Goal: Contribute content: Contribute content

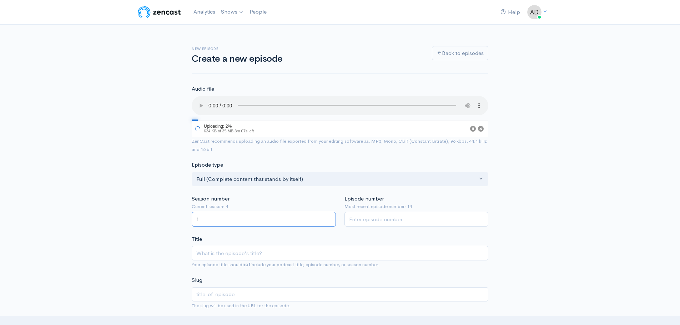
click at [331, 218] on input "1" at bounding box center [264, 219] width 144 height 15
click at [330, 218] on input "2" at bounding box center [264, 219] width 144 height 15
click at [330, 218] on input "3" at bounding box center [264, 219] width 144 height 15
type input "4"
click at [330, 218] on input "4" at bounding box center [264, 219] width 144 height 15
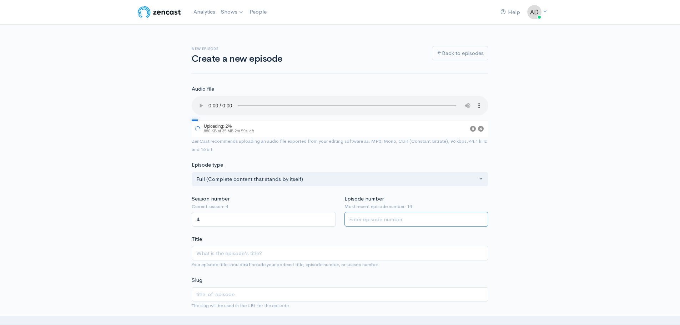
click at [389, 220] on input "Episode number" at bounding box center [417, 219] width 144 height 15
click at [419, 222] on input "Episode number" at bounding box center [417, 219] width 144 height 15
type input "15"
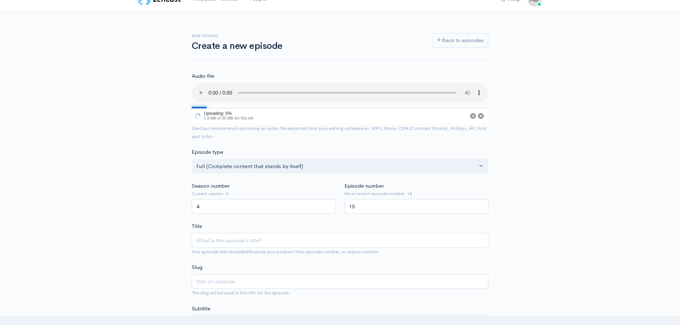
scroll to position [36, 0]
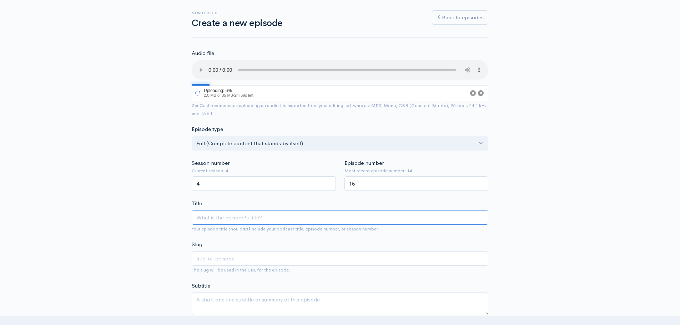
click at [212, 215] on input "Title" at bounding box center [340, 217] width 297 height 15
type input "S"
type input "s"
type input "S4"
type input "s4"
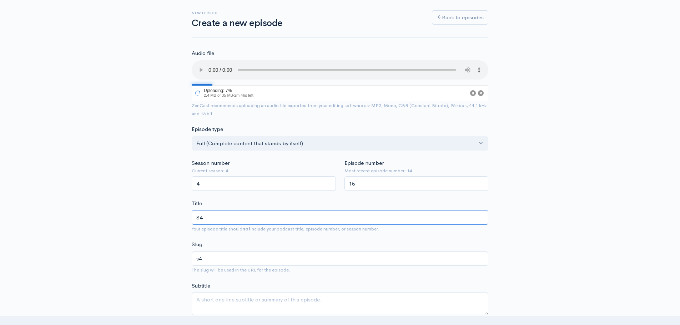
type input "S4E"
type input "s4e"
type input "S4E1"
type input "s4e1"
type input "S4E15"
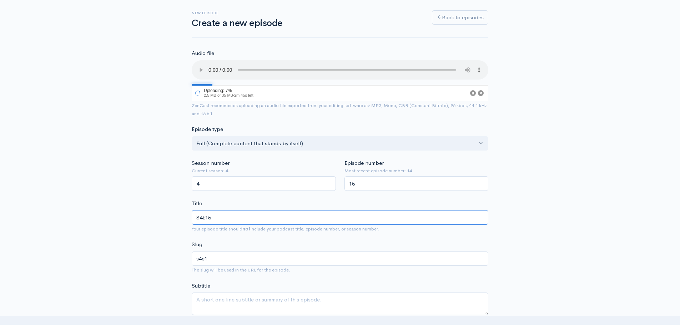
type input "s4e15"
type input "S4E15 - R"
type input "s4e15-r"
type input "S4E15 - Re"
type input "s4e15-re"
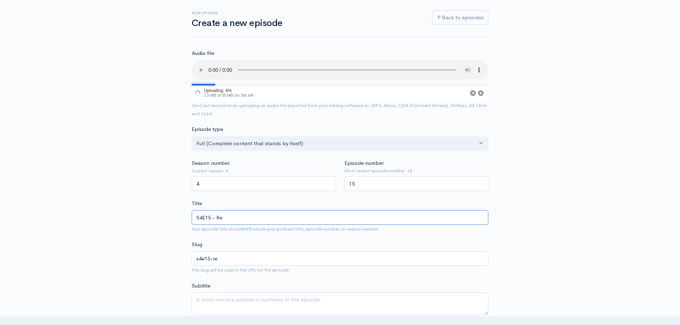
type input "S4E15 - Red"
type input "s4e15-red"
type input "S4E15 - Redn"
type input "s4e15-redn"
type input "S4E15 - Redne"
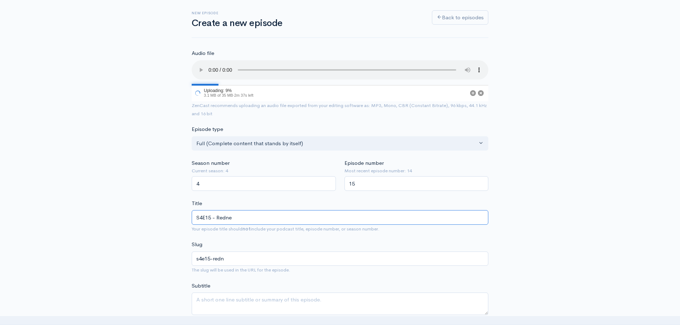
type input "s4e15-redne"
type input "S4E15 - Rednec"
type input "s4e15-rednec"
type input "S4E15 - Redneck"
type input "s4e15-redneck"
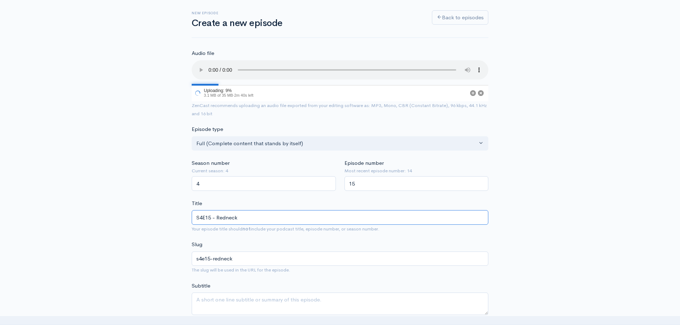
type input "S4E15 - Redneck H"
type input "s4e15-redneck-h"
type input "S4E15 - Redneck Ha"
type input "s4e15-redneck-ha"
type input "S4E15 - Redneck Har"
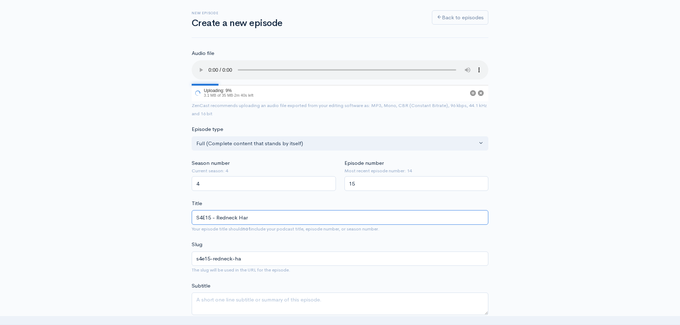
type input "s4e15-redneck-har"
type input "S4E15 - Redneck [PERSON_NAME]"
type input "s4e15-redneck-[PERSON_NAME]"
type input "S4E15 - Redneck [PERSON_NAME]"
type input "s4e15-redneck-[PERSON_NAME]"
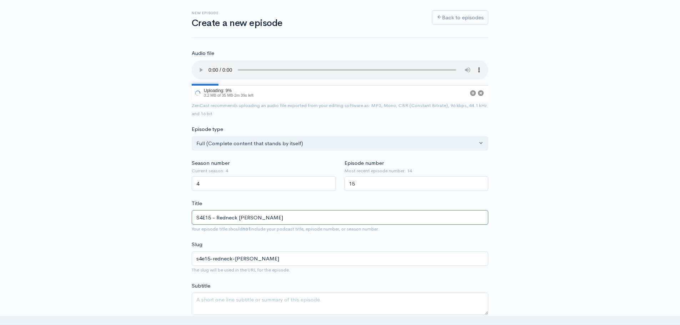
type input "S4E15 - Redneck [PERSON_NAME]"
type input "s4e15-redneck-[PERSON_NAME]"
type input "S4E15 - Redneck [PERSON_NAME]"
type input "s4e15-redneck-[PERSON_NAME]"
type input "S4E15 - Redneck [PERSON_NAME]"
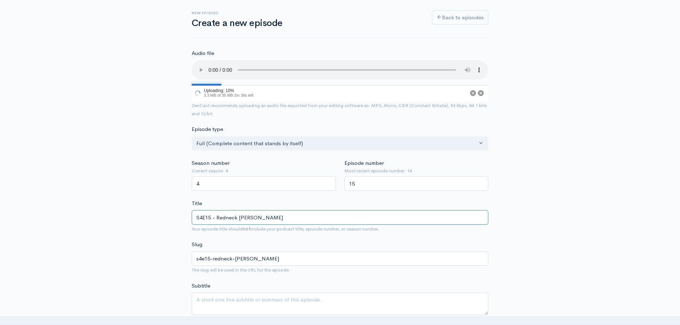
type input "s4e15-redneck-[PERSON_NAME]"
type input "S4E15 - Redneck [PERSON_NAME]"
type input "s4e15-redneck-[PERSON_NAME]"
type input "S4E15 - Redneck [PERSON_NAME]"
type input "s4e15-redneck-[PERSON_NAME]"
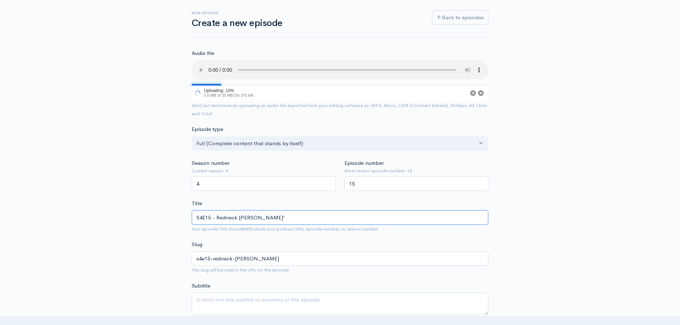
type input "S4E15 - Redneck [PERSON_NAME]"
type input "s4e15-redneck-[PERSON_NAME]"
type input "S4E15 - Redneck [PERSON_NAME] T"
type input "s4e15-redneck-[PERSON_NAME]-t"
type input "S4E15 - Redneck [PERSON_NAME] Tro"
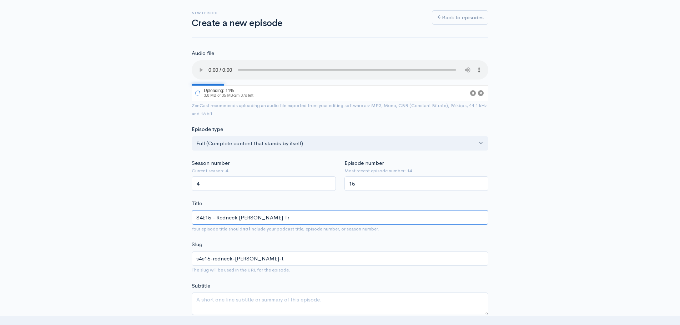
type input "s4e15-redneck-[PERSON_NAME]-tr"
type input "S4E15 - Redneck [PERSON_NAME] Trop"
type input "s4e15-redneck-[PERSON_NAME]-trop"
type input "S4E15 - Redneck [PERSON_NAME] Tropi"
type input "s4e15-redneck-[PERSON_NAME]-tropi"
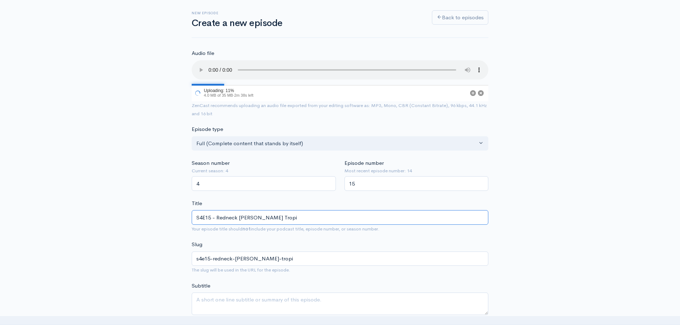
type input "S4E15 - Redneck [PERSON_NAME] Tropic"
type input "s4e15-redneck-[PERSON_NAME]-tropic"
type input "S4E15 - Redneck [PERSON_NAME] Tropica"
type input "s4e15-redneck-[PERSON_NAME]-tropica"
type input "S4E15 - Redneck [PERSON_NAME] Tropical"
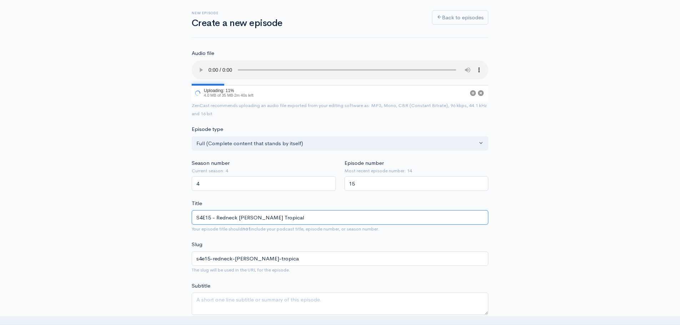
type input "s4e15-redneck-[PERSON_NAME]-potters-tropical"
type input "S4E15 - Redneck [PERSON_NAME] Tropical S"
type input "s4e15-redneck-[PERSON_NAME]-potters-tropical-s"
type input "S4E15 - Redneck [PERSON_NAME] Tropical St"
type input "s4e15-redneck-[PERSON_NAME]-potters-tropical-st"
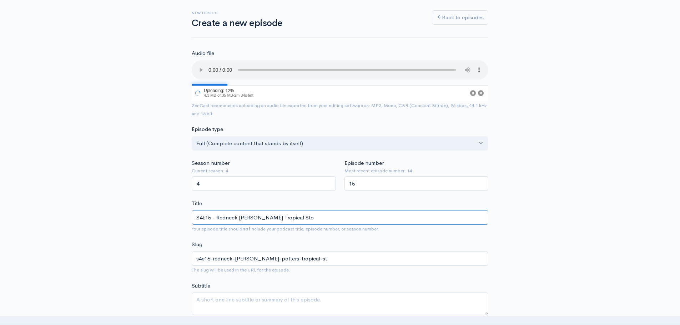
type input "S4E15 - Redneck [PERSON_NAME] Tropical Stor"
type input "s4e15-redneck-[PERSON_NAME]-potters-tropical-stor"
type input "S4E15 - Redneck [PERSON_NAME] Tropical Storm"
type input "s4e15-redneck-[PERSON_NAME]-potters-tropical-storm"
type input "S4E15 - Redneck [PERSON_NAME] Tropical Storm G"
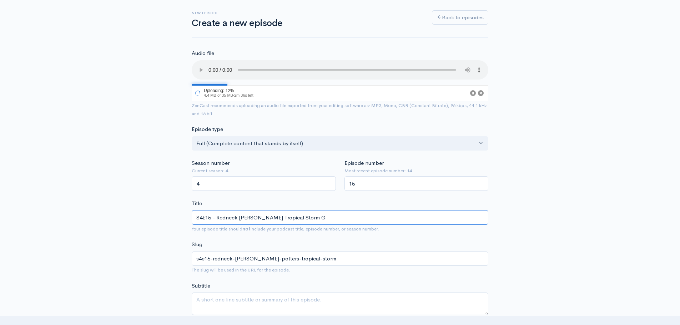
type input "s4e15-redneck-[PERSON_NAME]-potters-tropical-storm-g"
type input "S4E15 - Redneck [PERSON_NAME] Tropical Storm Goe"
type input "s4e15-redneck-[PERSON_NAME]-potters-tropical-storm-goe"
type input "S4E15 - Redneck [PERSON_NAME] Tropical Storm Goes"
type input "s4e15-redneck-[PERSON_NAME]-potters-tropical-storm-goes"
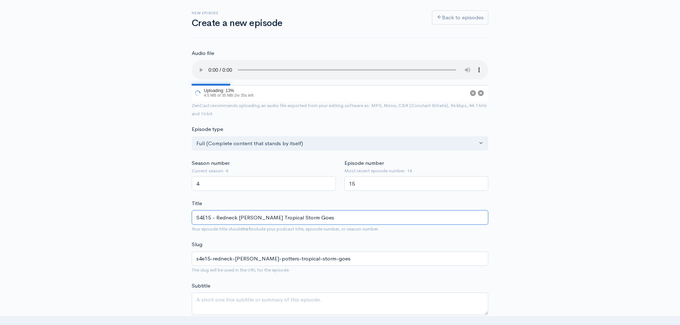
type input "S4E15 - Redneck [PERSON_NAME] Tropical Storm Goes B"
type input "s4e15-redneck-[PERSON_NAME]-potters-tropical-storm-goes-b"
type input "S4E15 - Redneck [PERSON_NAME] Tropical Storm Goes Ba"
type input "s4e15-redneck-[PERSON_NAME]-potters-tropical-storm-goes-ba"
type input "S4E15 - Redneck [PERSON_NAME] Tropical Storm Goes Ban"
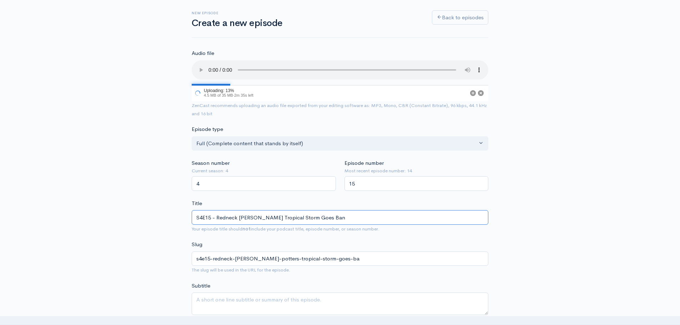
type input "s4e15-redneck-[PERSON_NAME]-potters-tropical-storm-goes-ban"
type input "S4E15 - Redneck [PERSON_NAME] Tropical Storm Goes Bana"
type input "s4e15-redneck-[PERSON_NAME]-potters-tropical-storm-goes-bana"
type input "S4E15 - Redneck [PERSON_NAME] Tropical Storm Goes [MEDICAL_DATA]"
type input "s4e15-redneck-[PERSON_NAME]-potters-tropical-storm-goes-[MEDICAL_DATA]"
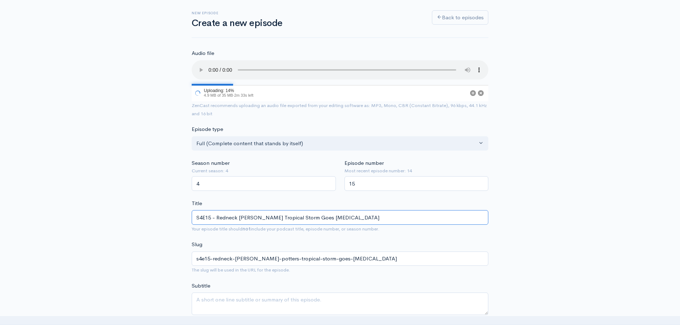
type input "S4E15 - Redneck [PERSON_NAME] Tropical Storm Goes Banana"
type input "s4e15-redneck-[PERSON_NAME]-potters-tropical-storm-goes-banana"
type input "S4E15 - Redneck [PERSON_NAME] Tropical Storm Goes Bananas"
type input "s4e15-redneck-[PERSON_NAME]-potters-tropical-storm-goes-bananas"
type input "S4E15 - Redneck [PERSON_NAME] Tropical Storm Goes Bananas I"
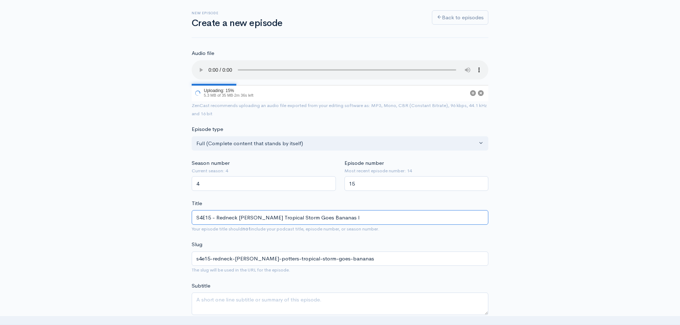
type input "s4e15-redneck-[PERSON_NAME]-potters-tropical-storm-goes-bananas-i"
type input "S4E15 - Redneck [PERSON_NAME] Tropical Storm Goes Bananas In"
type input "s4e15-redneck-[PERSON_NAME]-potters-tropical-storm-goes-bananas-in"
type input "S4E15 - Redneck [PERSON_NAME] Tropical Storm Goes Bananas In S"
type input "s4e15-redneck-[PERSON_NAME]-potters-tropical-storm-goes-bananas-in-s"
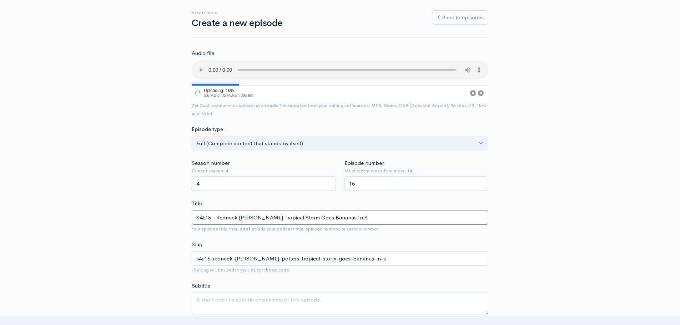
type input "S4E15 - Redneck [PERSON_NAME] Tropical Storm Goes Bananas In SS"
type input "s4e15-redneck-[PERSON_NAME]-potters-tropical-storm-goes-bananas-in-ss"
type input "S4E15 - Redneck [PERSON_NAME] Tropical Storm Goes Bananas In [GEOGRAPHIC_DATA]"
type input "s4e15-redneck-[PERSON_NAME]-potters-tropical-storm-goes-bananas-in-ssa"
type input "S4E15 - Redneck [PERSON_NAME] Tropical Storm Goes Bananas In SS"
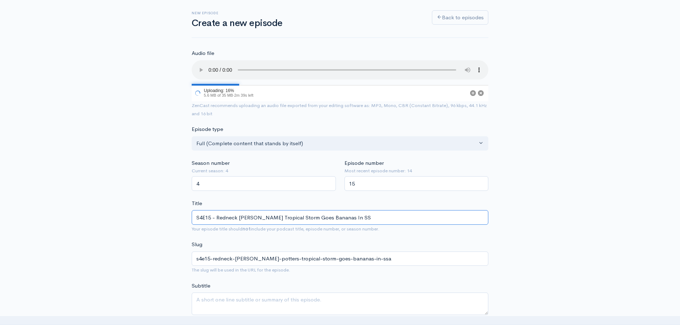
type input "s4e15-redneck-[PERSON_NAME]-potters-tropical-storm-goes-bananas-in-ss"
type input "S4E15 - Redneck [PERSON_NAME] Tropical Storm Goes Bananas In S"
type input "s4e15-redneck-[PERSON_NAME]-potters-tropical-storm-goes-bananas-in-s"
type input "S4E15 - Redneck [PERSON_NAME] Tropical Storm Goes Bananas In Sv"
type input "s4e15-redneck-[PERSON_NAME]-potters-tropical-storm-goes-bananas-in-sv"
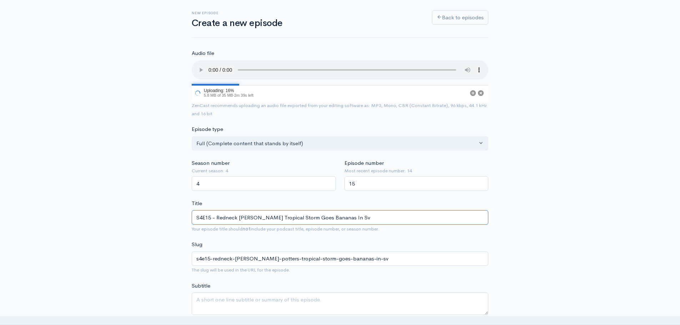
type input "S4E15 - Redneck [PERSON_NAME] Tropical Storm Goes Bananas In [GEOGRAPHIC_DATA]"
type input "s4e15-redneck-[PERSON_NAME]-potters-tropical-storm-goes-bananas-in-sva"
type input "S4E15 - Redneck [PERSON_NAME] Tropical Storm Goes Bananas In [GEOGRAPHIC_DATA]"
type input "s4e15-redneck-[PERSON_NAME]-potters-tropical-storm-goes-bananas-in-svan"
type input "S4E15 - Redneck [PERSON_NAME] Tropical Storm Goes Bananas In [GEOGRAPHIC_DATA]"
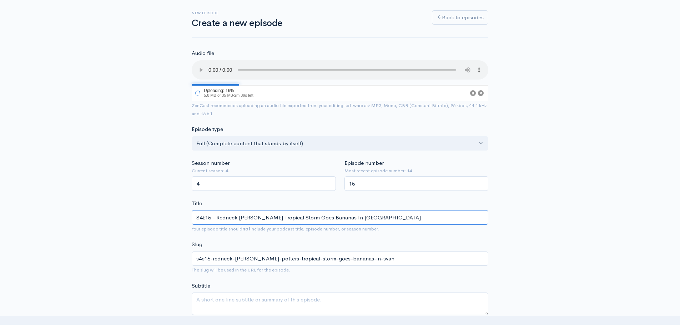
type input "s4e15-redneck-[PERSON_NAME]-potters-tropical-storm-goes-bananas-in-sva"
type input "S4E15 - Redneck [PERSON_NAME] Tropical Storm Goes Bananas In Sv"
type input "s4e15-redneck-[PERSON_NAME]-potters-tropical-storm-goes-bananas-in-sv"
type input "S4E15 - Redneck [PERSON_NAME] Tropical Storm Goes Bananas In S"
type input "s4e15-redneck-[PERSON_NAME]-potters-tropical-storm-goes-bananas-in-s"
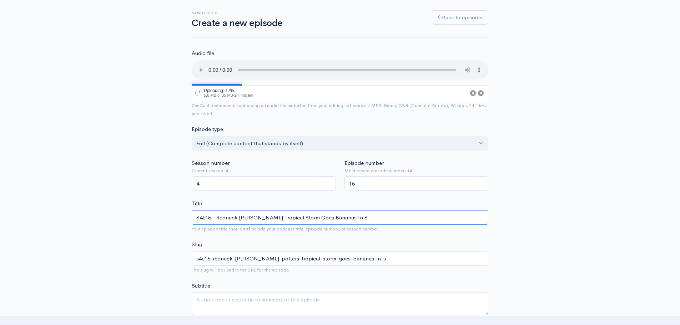
type input "S4E15 - Redneck [PERSON_NAME] Tropical Storm Goes Bananas In Sa"
type input "s4e15-redneck-[PERSON_NAME]-potters-tropical-storm-goes-bananas-in-sa"
type input "S4E15 - Redneck [PERSON_NAME] Tropical Storm Goes Bananas In Sav"
type input "s4e15-redneck-[PERSON_NAME]-potters-tropical-storm-goes-bananas-in-sav"
type input "S4E15 - Redneck [PERSON_NAME] Tropical Storm Goes Bananas In Sava"
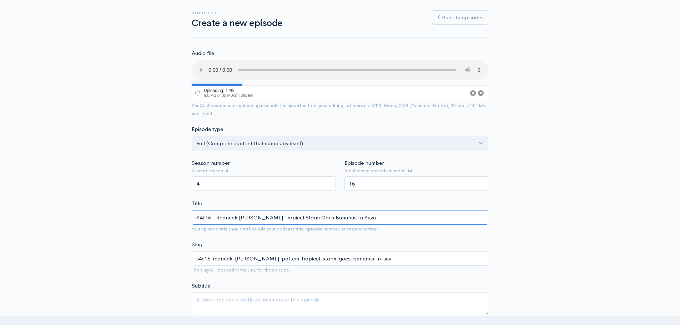
type input "s4e15-redneck-[PERSON_NAME]-potters-tropical-storm-goes-bananas-in-sava"
type input "S4E15 - Redneck [PERSON_NAME] Tropical Storm Goes Bananas In Savan"
type input "s4e15-redneck-[PERSON_NAME]-potters-tropical-storm-goes-bananas-in-savan"
type input "S4E15 - Redneck [PERSON_NAME] Tropical Storm Goes Bananas In [GEOGRAPHIC_DATA]"
type input "s4e15-redneck-[PERSON_NAME]-potters-tropical-storm-goes-bananas-in-savana"
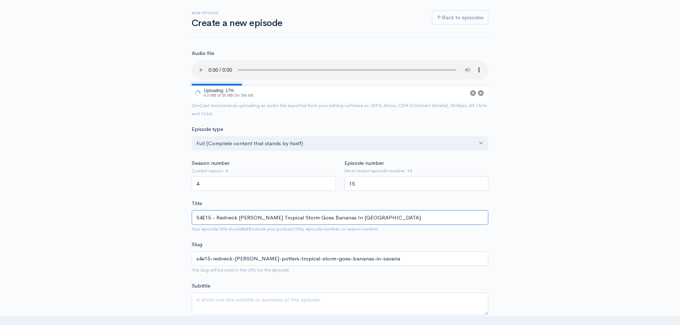
type input "S4E15 - Redneck [PERSON_NAME] Tropical Storm Goes Bananas In [GEOGRAPHIC_DATA]"
type input "s4e15-redneck-[PERSON_NAME]-potters-tropical-storm-goes-bananas-in-savanah"
type input "S4E15 - Redneck [PERSON_NAME] Tropical Storm Goes Bananas In [GEOGRAPHIC_DATA]"
type input "s4e15-redneck-[PERSON_NAME]-potters-tropical-storm-goes-bananas-in-savanahh"
type input "S4E15 - Redneck [PERSON_NAME] Tropical Storm Goes Bananas In [GEOGRAPHIC_DATA]"
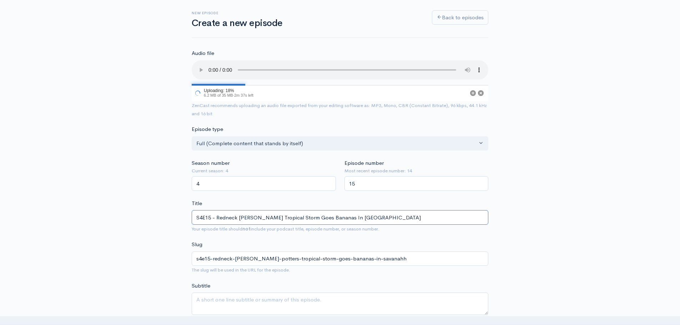
type input "s4e15-redneck-[PERSON_NAME]-potters-tropical-storm-goes-bananas-in-savanah"
click at [363, 219] on input "S4E15 - Redneck [PERSON_NAME] Tropical Storm Goes Bananas In [GEOGRAPHIC_DATA]" at bounding box center [340, 217] width 297 height 15
click at [366, 216] on input "S4E15 - Redneck [PERSON_NAME] Tropical Storm Goes Bananas In [GEOGRAPHIC_DATA]" at bounding box center [340, 217] width 297 height 15
type input "S4E15 - Redneck [PERSON_NAME] Tropical Storm Goes Bananas In [GEOGRAPHIC_DATA]"
type input "s4e15-redneck-[PERSON_NAME]-potters-tropical-storm-goes-bananas-in-[GEOGRAPHIC_…"
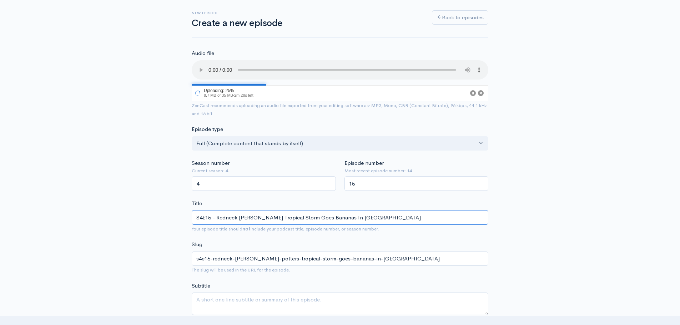
click at [402, 214] on input "S4E15 - Redneck [PERSON_NAME] Tropical Storm Goes Bananas In [GEOGRAPHIC_DATA]" at bounding box center [340, 217] width 297 height 15
drag, startPoint x: 381, startPoint y: 217, endPoint x: 275, endPoint y: 221, distance: 106.5
click at [275, 221] on input "S4E15 - Redneck [PERSON_NAME] Tropical Storm Goes Bananas In [GEOGRAPHIC_DATA]" at bounding box center [340, 217] width 297 height 15
type input "S4E15 - Redneck [PERSON_NAME] G"
type input "s4e15-redneck-[PERSON_NAME]-g"
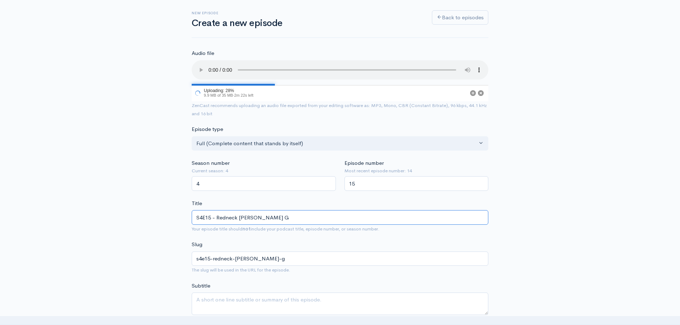
type input "S4E15 - Redneck [PERSON_NAME] Go"
type input "s4e15-redneck-[PERSON_NAME]-go"
type input "S4E15 - Redneck [PERSON_NAME] [PERSON_NAME]"
type input "s4e15-redneck-[PERSON_NAME]-[PERSON_NAME]"
type input "S4E15 - Redneck [PERSON_NAME] Goes"
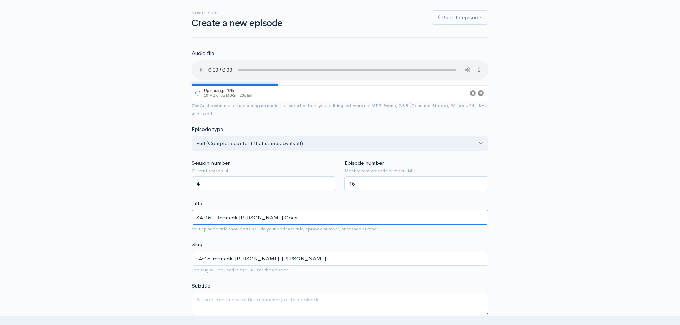
type input "s4e15-redneck-[PERSON_NAME]-goes"
type input "S4E15 - Redneck [PERSON_NAME] Goes T"
type input "s4e15-redneck-[PERSON_NAME]-goes-t"
type input "S4E15 - Redneck [PERSON_NAME] Goes To"
type input "s4e15-redneck-[PERSON_NAME]-goes-to"
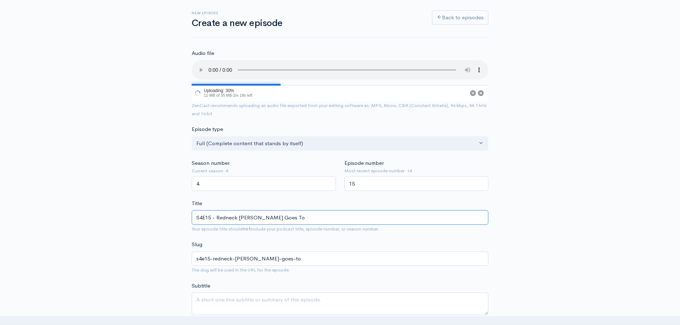
type input "S4E15 - Redneck [PERSON_NAME] Goes To T"
type input "s4e15-redneck-[PERSON_NAME]-goes-to-t"
type input "S4E15 - Redneck [PERSON_NAME] Goes To Tro"
type input "s4e15-redneck-[PERSON_NAME]-goes-to-tro"
type input "S4E15 - Redneck [PERSON_NAME] Goes To Trop"
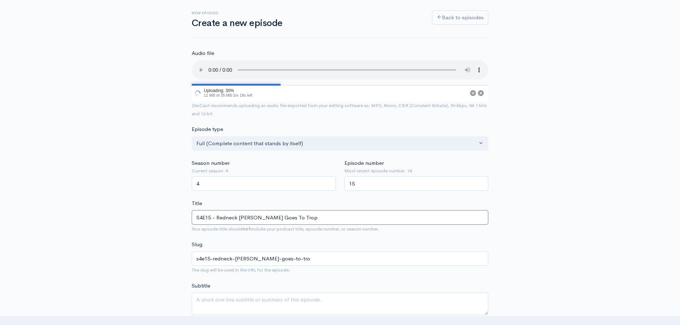
type input "s4e15-redneck-[PERSON_NAME]-goes-to-trop"
type input "S4E15 - Redneck [PERSON_NAME] Goes To Tropi"
type input "s4e15-redneck-[PERSON_NAME]-goes-to-tropi"
type input "S4E15 - Redneck [PERSON_NAME] Goes To Tropic"
type input "s4e15-redneck-[PERSON_NAME]-goes-to-tropic"
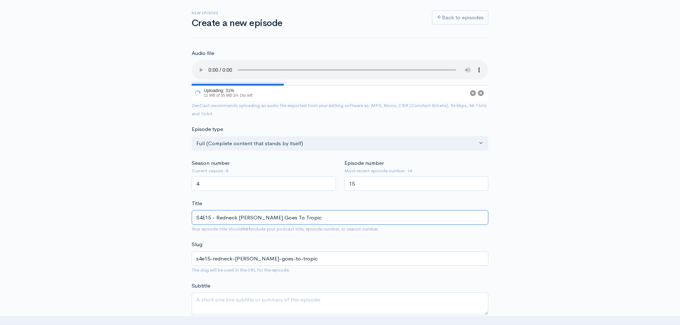
type input "S4E15 - Redneck [PERSON_NAME] Goes To Tropica"
type input "s4e15-redneck-[PERSON_NAME]-goes-to-tropica"
type input "S4E15 - Redneck [PERSON_NAME] Goes To Tropical"
type input "s4e15-redneck-[PERSON_NAME]-goes-to-tropical"
type input "S4E15 - Redneck [PERSON_NAME] Goes To Tropical S"
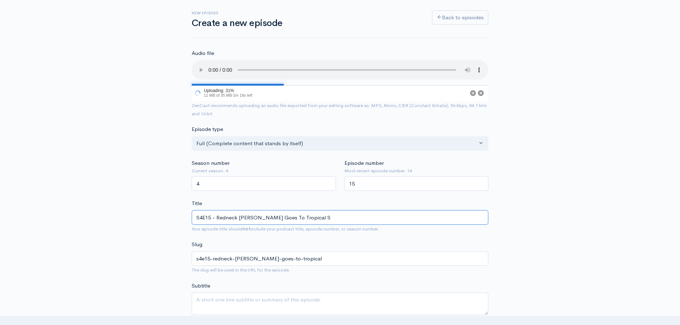
type input "s4e15-redneck-[PERSON_NAME]-goes-to-tropical-s"
type input "S4E15 - Redneck [PERSON_NAME] Goes To Tropical St"
type input "s4e15-redneck-[PERSON_NAME]-goes-to-tropical-st"
type input "S4E15 - Redneck [PERSON_NAME] Goes To Tropical Sto"
type input "s4e15-redneck-[PERSON_NAME]-goes-to-tropical-sto"
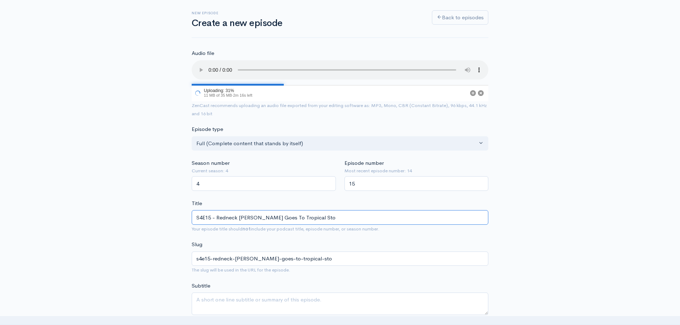
type input "S4E15 - Redneck [PERSON_NAME] Goes To Tropical Stor"
type input "s4e15-redneck-[PERSON_NAME]-goes-to-tropical-stor"
type input "S4E15 - Redneck [PERSON_NAME] Goes To Tropical Storm"
type input "s4e15-redneck-[PERSON_NAME]-goes-to-tropical-storm"
type input "S4E15 - Redneck [PERSON_NAME] Goes To Tropical Storm B"
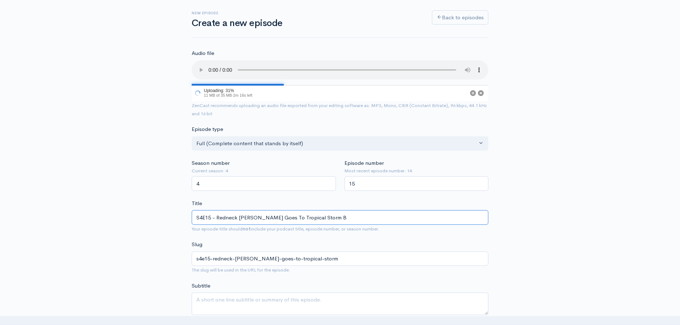
type input "s4e15-redneck-[PERSON_NAME]-goes-to-tropical-storm-b"
type input "S4E15 - Redneck [PERSON_NAME] Goes To Tropical Storm"
type input "s4e15-redneck-[PERSON_NAME]-goes-to-tropical-storm"
type input "S4E15 - Redneck [PERSON_NAME] Goes To Tropical Storm S"
type input "s4e15-redneck-[PERSON_NAME]-goes-to-tropical-storm-s"
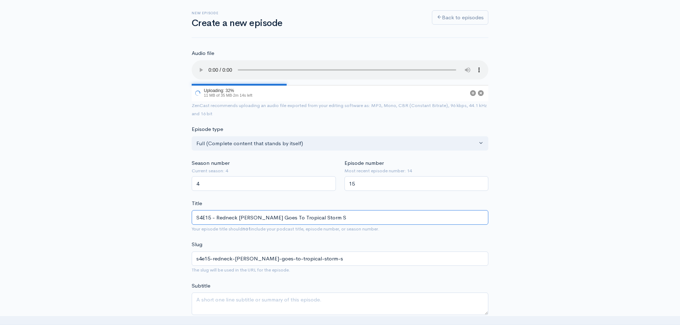
type input "S4E15 - Redneck [PERSON_NAME] Goes To Tropical Storm Sa"
type input "s4e15-redneck-[PERSON_NAME]-goes-to-tropical-storm-sa"
type input "S4E15 - Redneck [PERSON_NAME] Goes To Tropical Storm Sav"
type input "s4e15-redneck-[PERSON_NAME]-goes-to-tropical-storm-sav"
type input "S4E15 - Redneck [PERSON_NAME] Goes To Tropical Storm Sava"
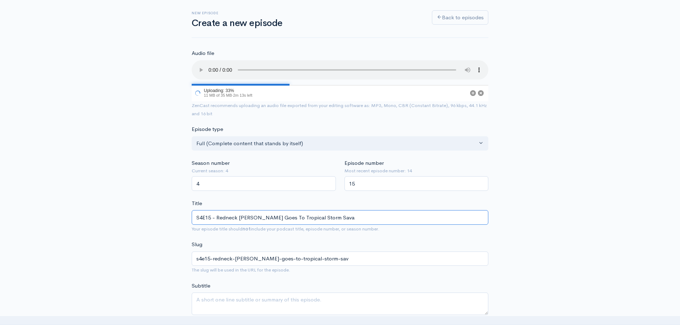
type input "s4e15-redneck-[PERSON_NAME]-goes-to-tropical-storm-sava"
type input "S4E15 - Redneck [PERSON_NAME] Goes To Tropical Storm Savan"
type input "s4e15-redneck-[PERSON_NAME]-goes-to-tropical-storm-savan"
type input "S4E15 - Redneck [PERSON_NAME] Goes To Tropical Storm Savann"
type input "s4e15-redneck-[PERSON_NAME]-goes-to-tropical-storm-savann"
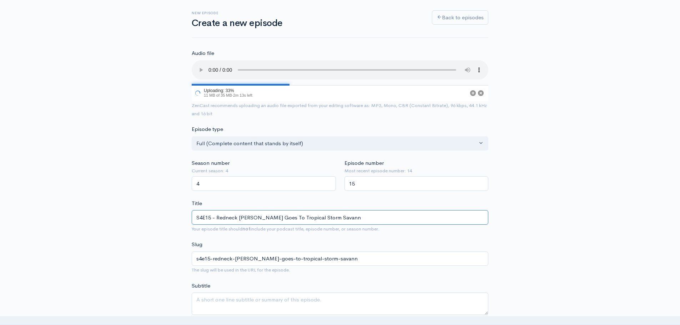
type input "S4E15 - Redneck [PERSON_NAME] Goes To Tropical Storm Savanna"
type input "s4e15-redneck-[PERSON_NAME]-goes-to-tropical-storm-savanna"
type input "S4E15 - Redneck [PERSON_NAME] Goes To Tropical Storm Savannahy"
type input "s4e15-redneck-[PERSON_NAME]-goes-to-tropical-storm-savannahy"
type input "S4E15 - Redneck [PERSON_NAME] Goes To Tropical Storm Savannah"
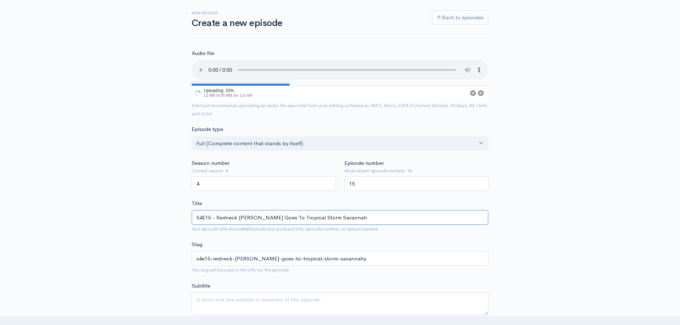
type input "s4e15-redneck-[PERSON_NAME]-goes-to-tropical-storm-savannah"
type input "S4E15 - Redneck [PERSON_NAME] Goes To Tropical Storm Sava"
type input "s4e15-redneck-[PERSON_NAME]-goes-to-tropical-storm-sava"
type input "S4E15 - Redneck [PERSON_NAME] Goes"
type input "s4e15-redneck-[PERSON_NAME]-goes"
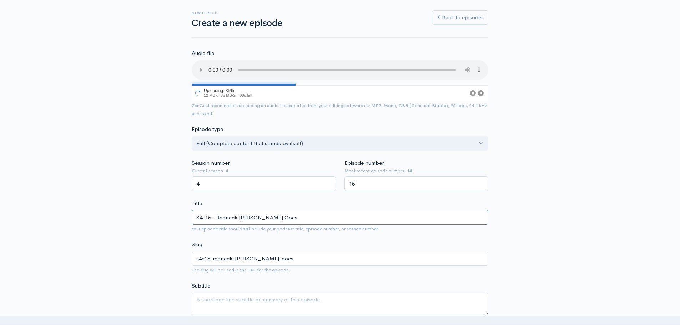
type input "S4E15 - Redneck [PERSON_NAME] [PERSON_NAME]"
type input "s4e15-redneck-[PERSON_NAME]-[PERSON_NAME]"
type input "S4E15 - Redneck [PERSON_NAME] Go"
type input "s4e15-redneck-[PERSON_NAME]-go"
drag, startPoint x: 363, startPoint y: 217, endPoint x: 191, endPoint y: 217, distance: 172.2
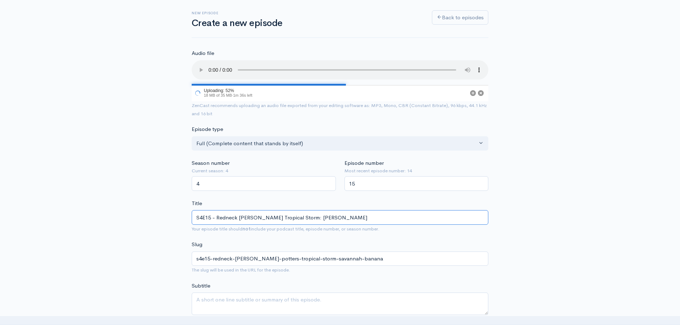
click at [204, 219] on input "S4E15 - Redneck [PERSON_NAME] Tropical Storm: [PERSON_NAME]" at bounding box center [340, 217] width 297 height 15
drag, startPoint x: 218, startPoint y: 217, endPoint x: 398, endPoint y: 216, distance: 179.7
click at [398, 216] on input "S4E15 - Redneck [PERSON_NAME] Tropical Storm: [PERSON_NAME]" at bounding box center [340, 217] width 297 height 15
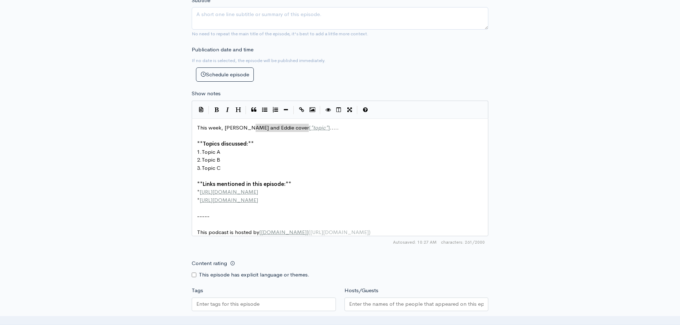
scroll to position [3, 0]
drag, startPoint x: 322, startPoint y: 129, endPoint x: 165, endPoint y: 125, distance: 157.2
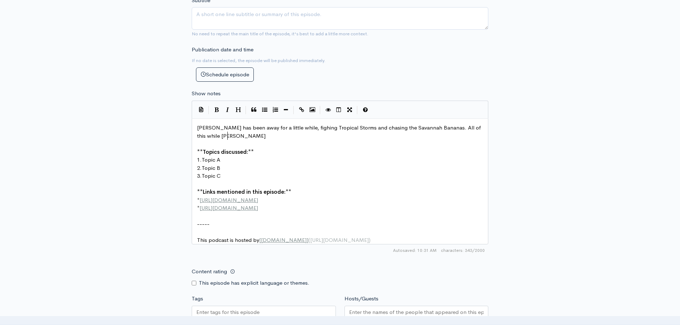
scroll to position [3, 206]
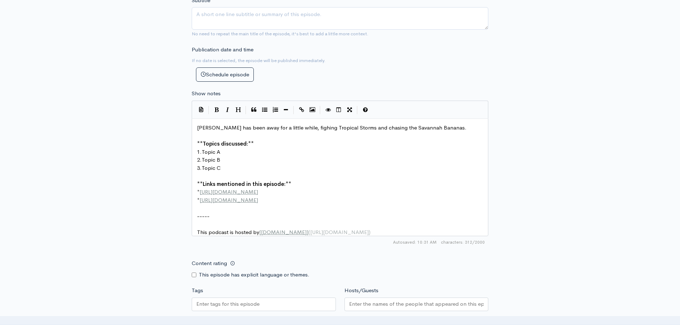
click at [196, 130] on pre "[PERSON_NAME] has been away for a little while, fighing Tropical Storms and cha…" at bounding box center [343, 128] width 294 height 8
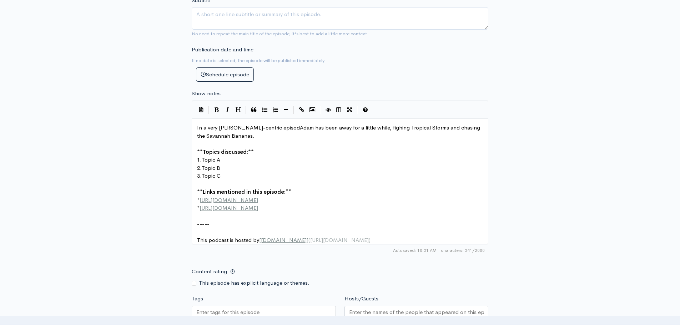
scroll to position [3, 40]
click at [277, 129] on span "In a very [PERSON_NAME]-centric episode, [PERSON_NAME] has been away for a litt…" at bounding box center [342, 131] width 290 height 15
click at [248, 136] on pre "In a very [PERSON_NAME]-centric episode, [PERSON_NAME] has been away for a litt…" at bounding box center [343, 132] width 294 height 16
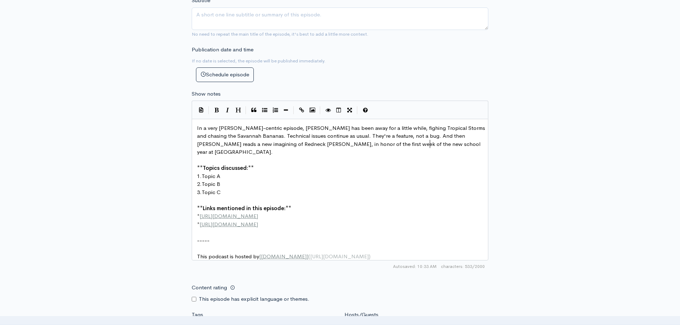
scroll to position [3, 71]
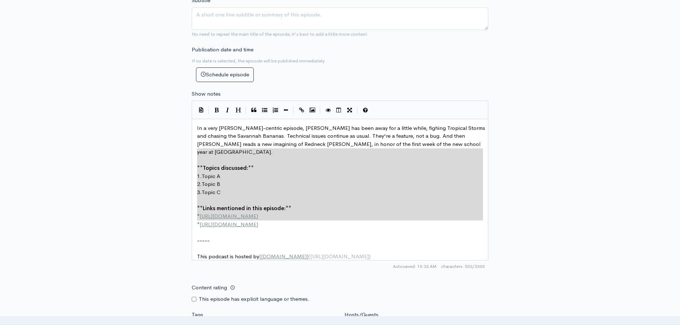
drag, startPoint x: 280, startPoint y: 222, endPoint x: 189, endPoint y: 155, distance: 112.7
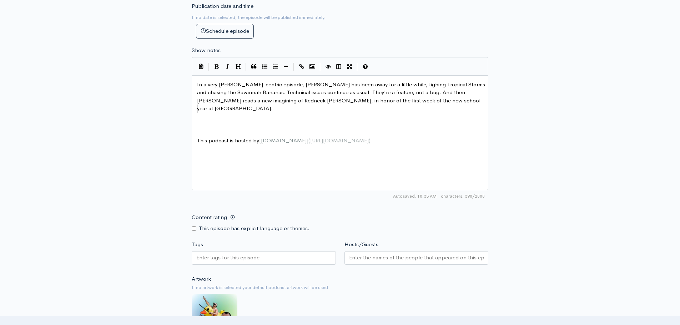
scroll to position [445, 0]
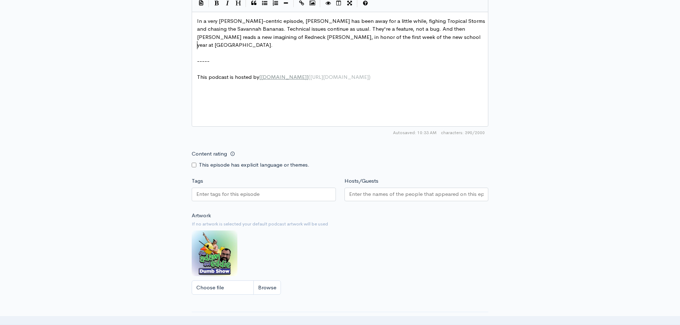
click at [245, 196] on input "Tags" at bounding box center [228, 194] width 64 height 8
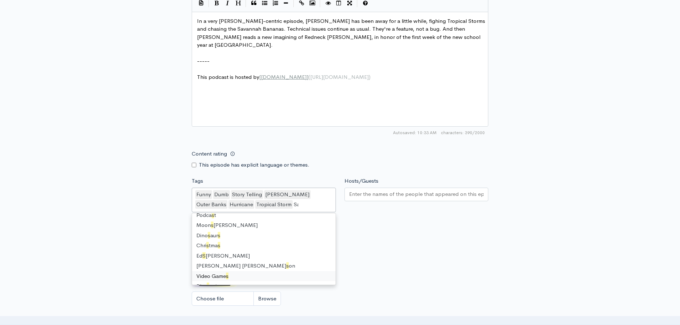
scroll to position [0, 0]
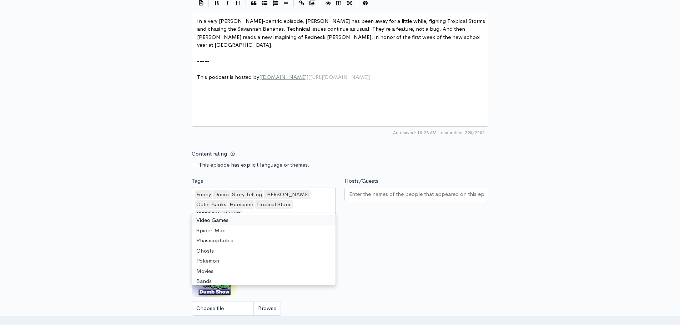
drag, startPoint x: 394, startPoint y: 173, endPoint x: 388, endPoint y: 180, distance: 9.3
click at [394, 173] on form "Audio file Choose file S4E15 MP3.mp3 100 Complete ZenCast recommends uploading …" at bounding box center [340, 9] width 297 height 738
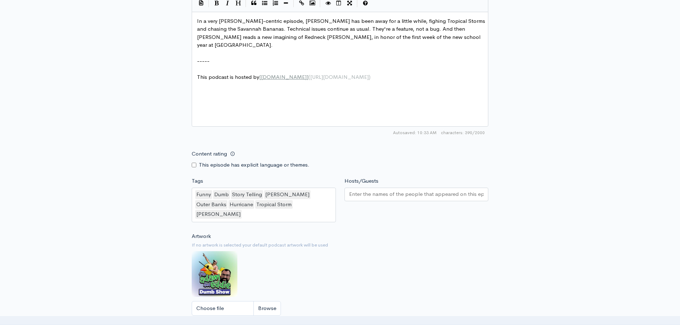
click at [378, 192] on div "Hosts/Guests" at bounding box center [416, 201] width 153 height 48
click at [377, 193] on input "Hosts/Guests" at bounding box center [416, 194] width 135 height 8
click at [415, 147] on div "Content rating This episode has explicit language or themes." at bounding box center [340, 158] width 305 height 23
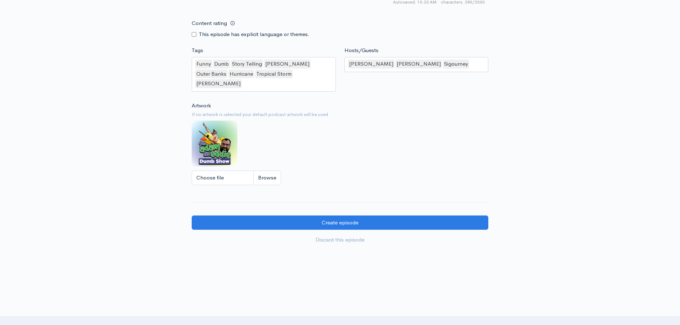
scroll to position [588, 0]
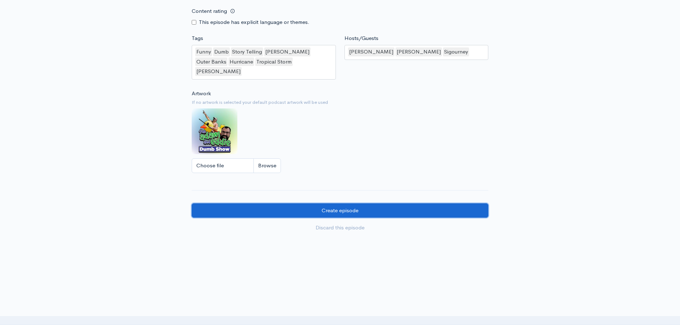
click at [348, 204] on input "Create episode" at bounding box center [340, 211] width 297 height 15
